Goal: Information Seeking & Learning: Find specific page/section

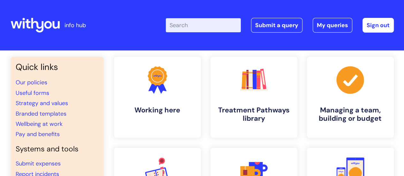
click at [210, 22] on input "Enter your search term here..." at bounding box center [203, 25] width 75 height 14
type input "job descrptions"
click button "Search" at bounding box center [0, 0] width 0 height 0
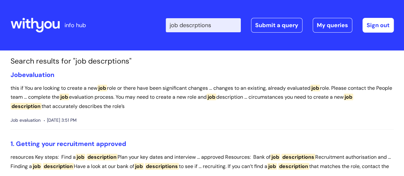
drag, startPoint x: 219, startPoint y: 26, endPoint x: 153, endPoint y: 27, distance: 66.1
click at [153, 27] on div "Enter your search term here... job descrptions Search Submit a query My queries…" at bounding box center [250, 25] width 288 height 38
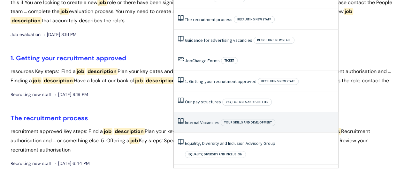
scroll to position [96, 0]
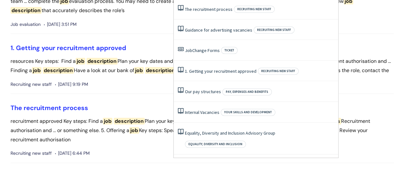
type input "job roles"
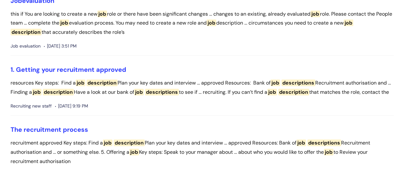
scroll to position [0, 0]
